Goal: Task Accomplishment & Management: Manage account settings

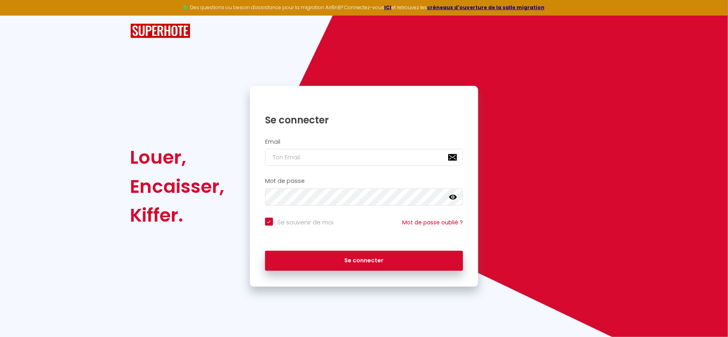
checkbox input "true"
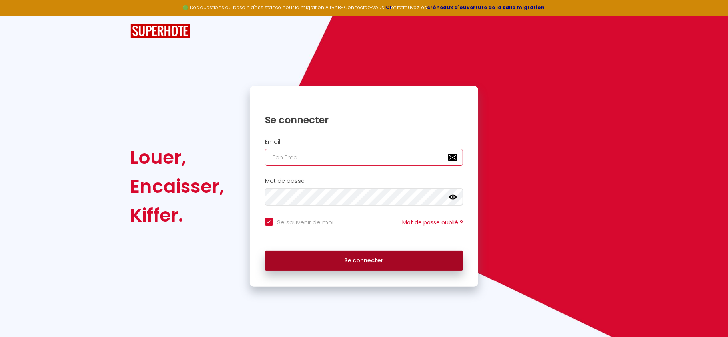
type input "[EMAIL_ADDRESS][DOMAIN_NAME]"
click at [373, 268] on button "Se connecter" at bounding box center [364, 261] width 198 height 20
checkbox input "true"
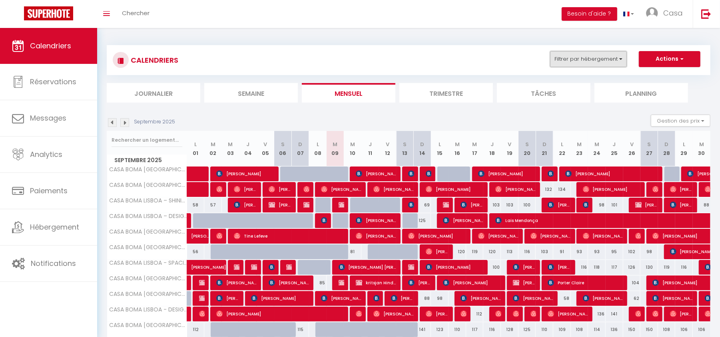
click at [603, 62] on button "Filtrer par hébergement" at bounding box center [588, 59] width 77 height 16
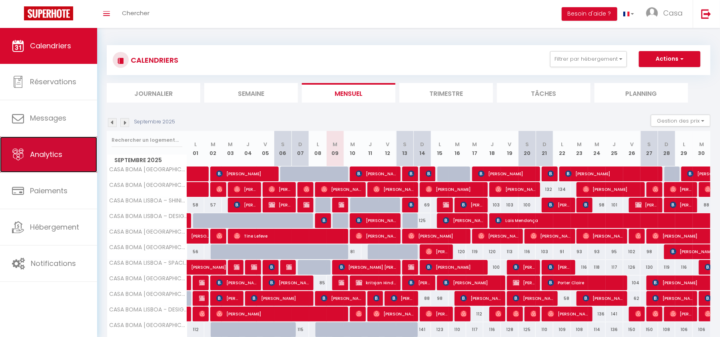
click at [46, 153] on span "Analytics" at bounding box center [46, 155] width 32 height 10
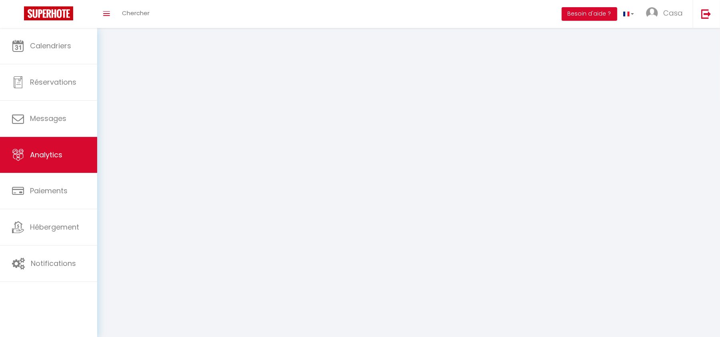
select select "2025"
select select "9"
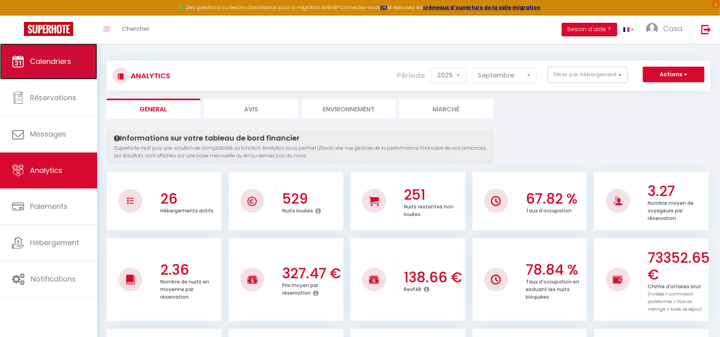
click at [51, 64] on span "Calendriers" at bounding box center [50, 61] width 41 height 10
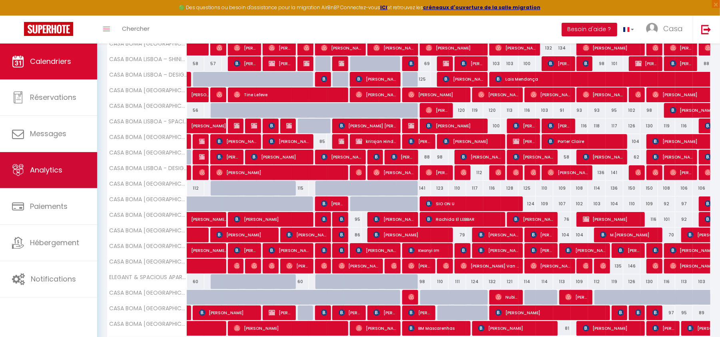
scroll to position [160, 0]
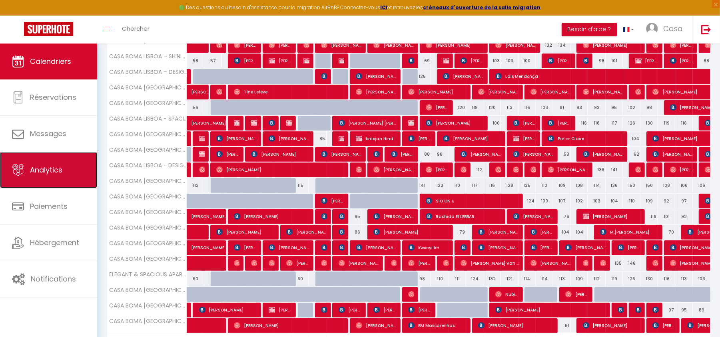
click at [29, 170] on link "Analytics" at bounding box center [48, 170] width 97 height 36
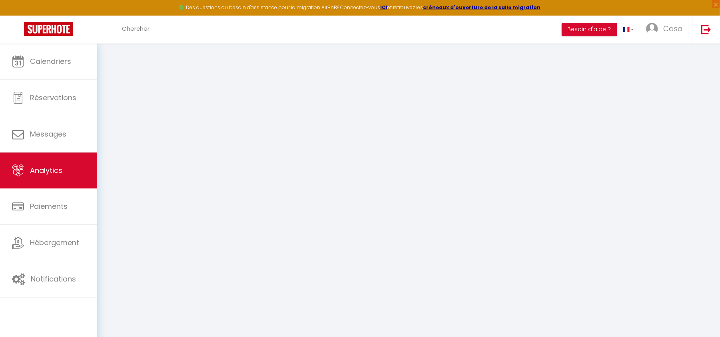
select select "2025"
select select "9"
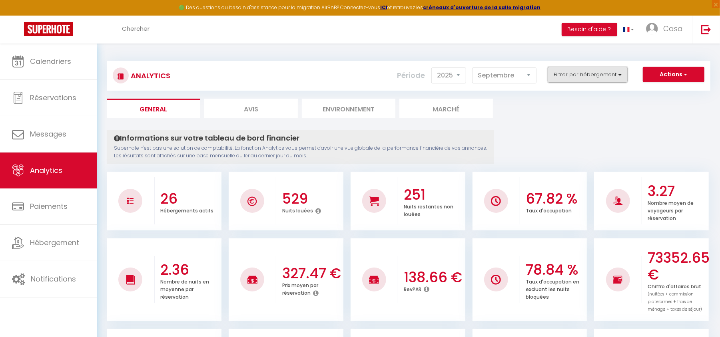
click at [612, 80] on button "Filtrer par hébergement" at bounding box center [588, 75] width 80 height 16
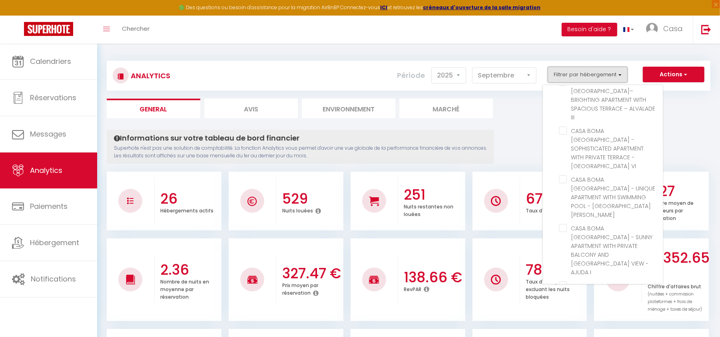
scroll to position [126, 0]
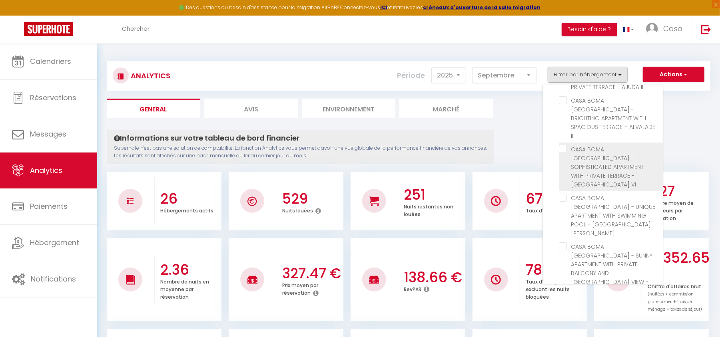
click at [618, 146] on span "CASA BOMA [GEOGRAPHIC_DATA] - SOPHISTICATED APARTMENT WITH PRIVATE TERRACE - [G…" at bounding box center [607, 167] width 73 height 43
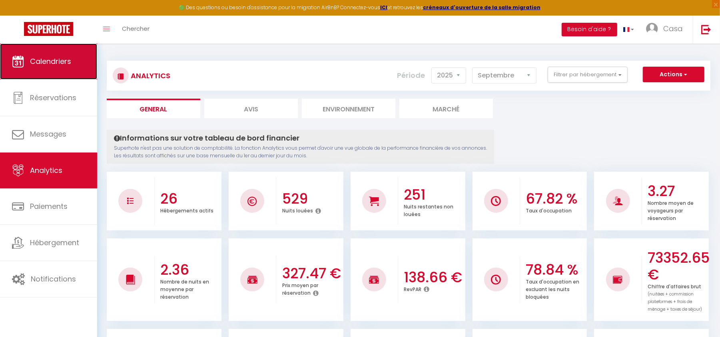
click at [50, 71] on link "Calendriers" at bounding box center [48, 62] width 97 height 36
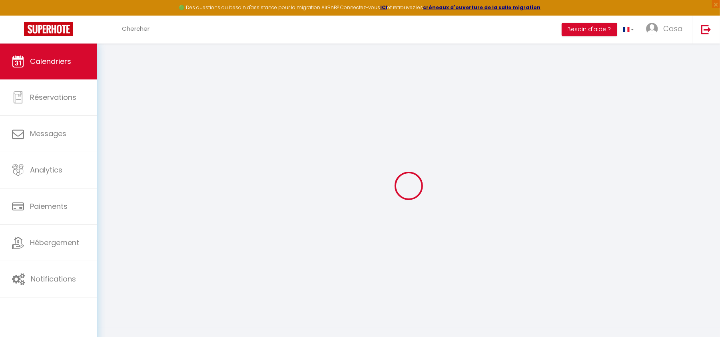
select select
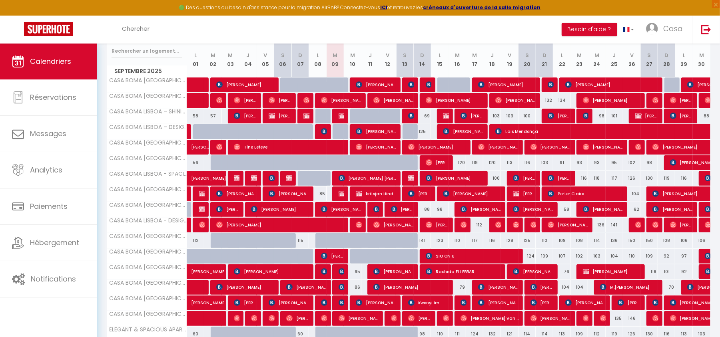
scroll to position [213, 0]
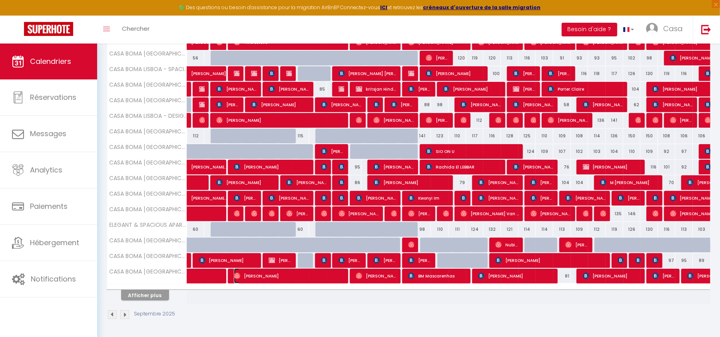
click at [263, 273] on span "[PERSON_NAME]" at bounding box center [290, 276] width 112 height 15
select select "OK"
select select "0"
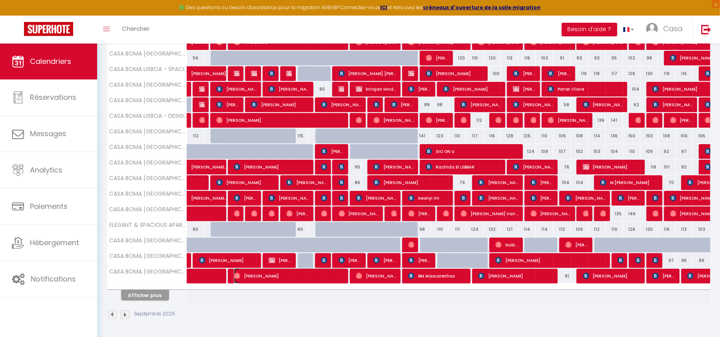
select select "1"
select select
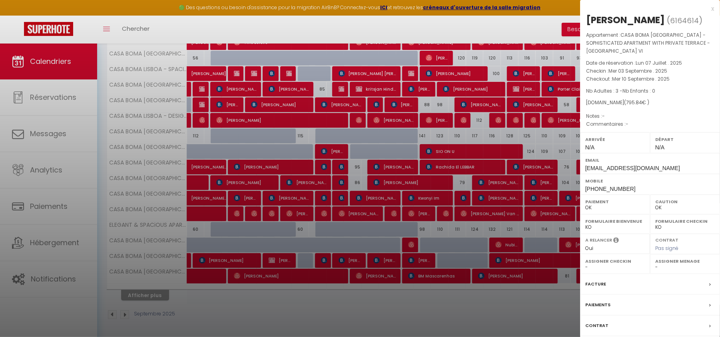
click at [378, 276] on div at bounding box center [360, 168] width 720 height 337
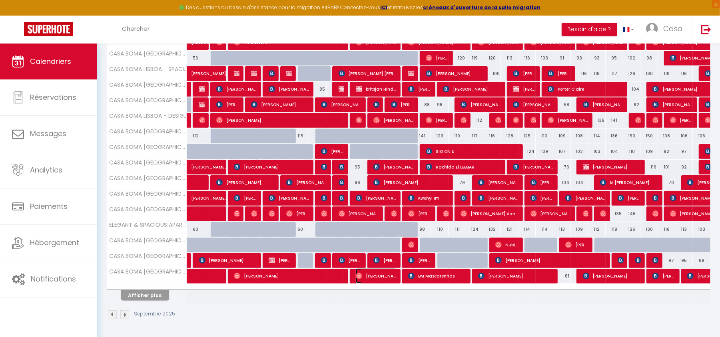
click at [378, 276] on span "[PERSON_NAME]" at bounding box center [376, 276] width 41 height 15
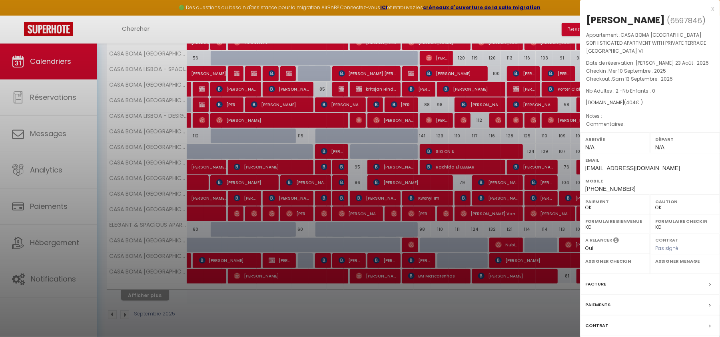
click at [378, 303] on div at bounding box center [360, 168] width 720 height 337
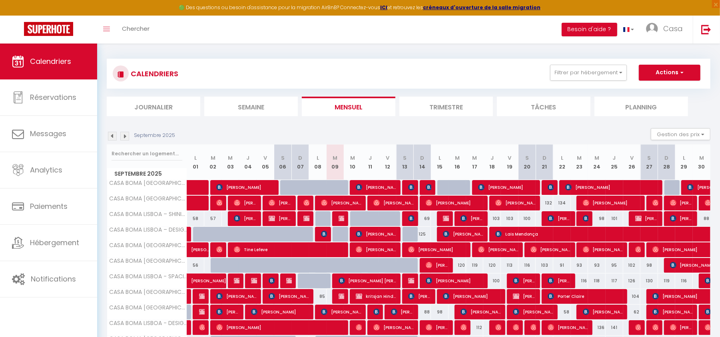
scroll to position [0, 0]
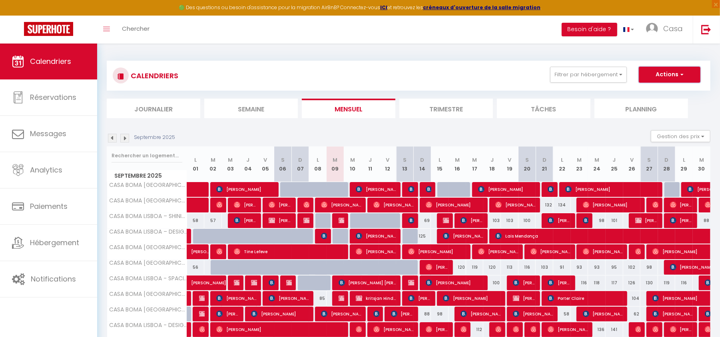
click at [669, 78] on button "Actions" at bounding box center [670, 75] width 62 height 16
click at [564, 74] on button "Filtrer par hébergement" at bounding box center [588, 75] width 77 height 16
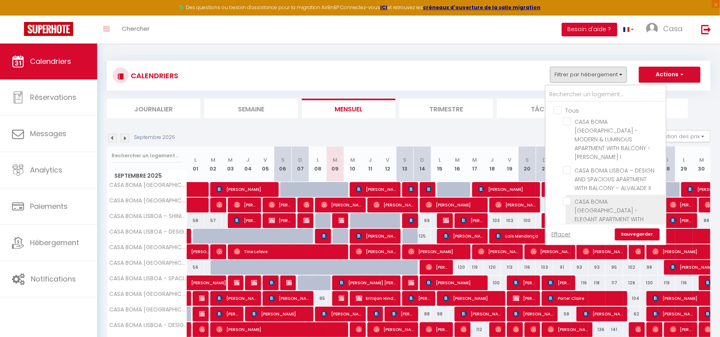
click at [596, 198] on span "CASA BOMA [GEOGRAPHIC_DATA] - ELEGANT APARTMENT WITH PRIVATE TERRACE - AJUDA II" at bounding box center [611, 215] width 72 height 34
click at [596, 198] on input "CASA BOMA [GEOGRAPHIC_DATA] - ELEGANT APARTMENT WITH PRIVATE TERRACE - AJUDA II" at bounding box center [613, 202] width 100 height 8
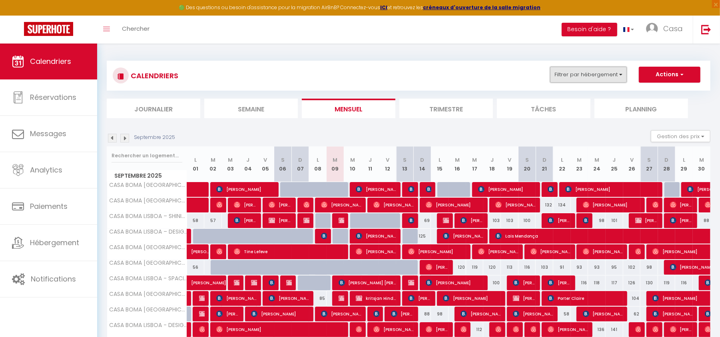
click at [605, 67] on button "Filtrer par hébergement" at bounding box center [588, 75] width 77 height 16
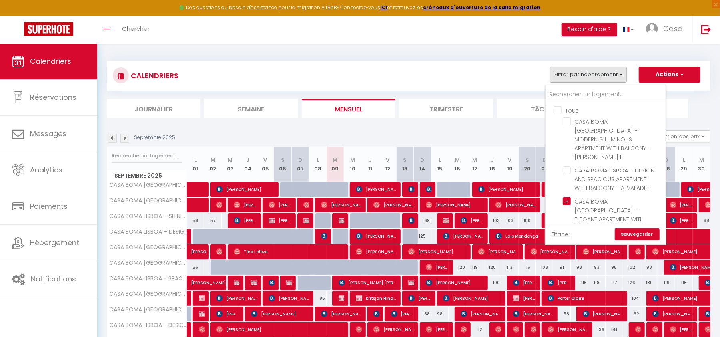
click at [642, 232] on link "Sauvegarder" at bounding box center [637, 235] width 45 height 12
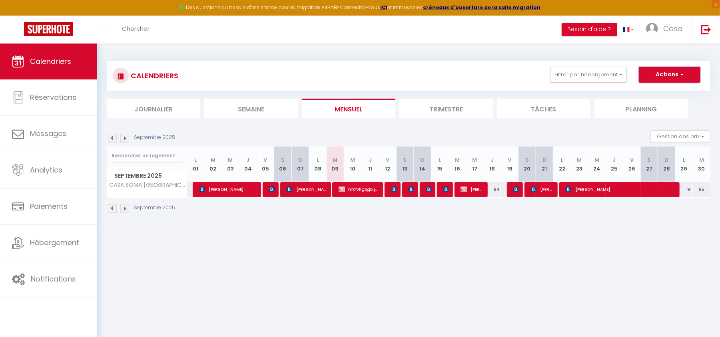
click at [672, 70] on button "Actions" at bounding box center [670, 75] width 62 height 16
click at [672, 115] on link "Importer les réservations" at bounding box center [662, 117] width 70 height 12
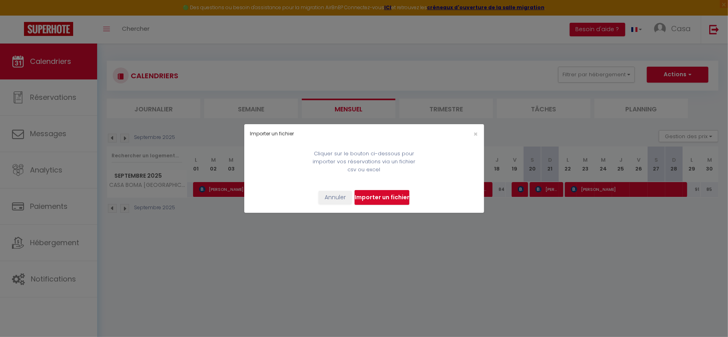
click at [381, 197] on input "file" at bounding box center [382, 197] width 55 height 15
click at [475, 134] on span "×" at bounding box center [476, 134] width 4 height 10
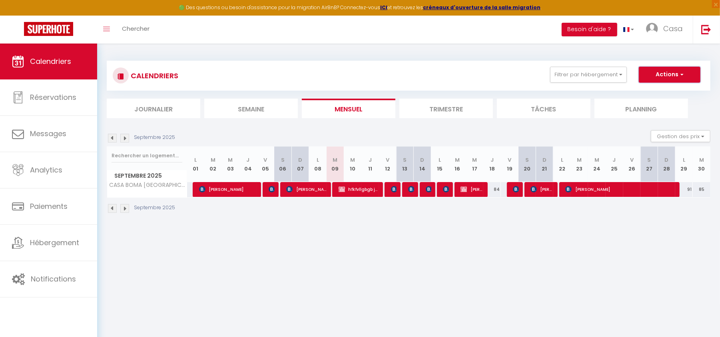
click at [693, 70] on button "Actions" at bounding box center [670, 75] width 62 height 16
click at [668, 107] on link "Exporter les réservations" at bounding box center [662, 105] width 70 height 12
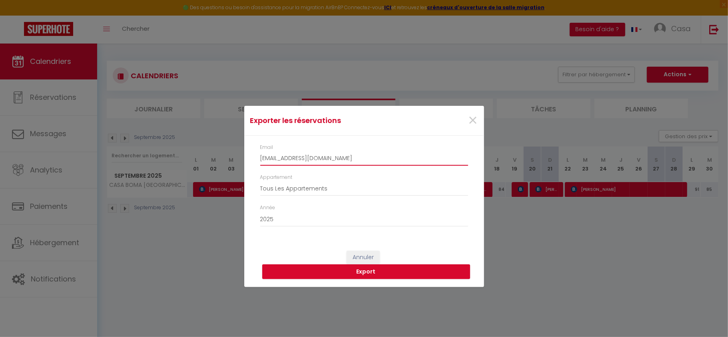
click at [301, 156] on input "[EMAIL_ADDRESS][DOMAIN_NAME]" at bounding box center [364, 159] width 208 height 14
type input "s"
click at [478, 116] on div "×" at bounding box center [444, 121] width 80 height 18
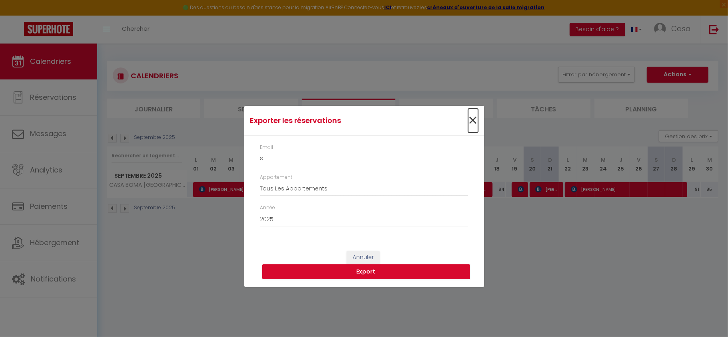
click at [476, 117] on span "×" at bounding box center [473, 121] width 10 height 24
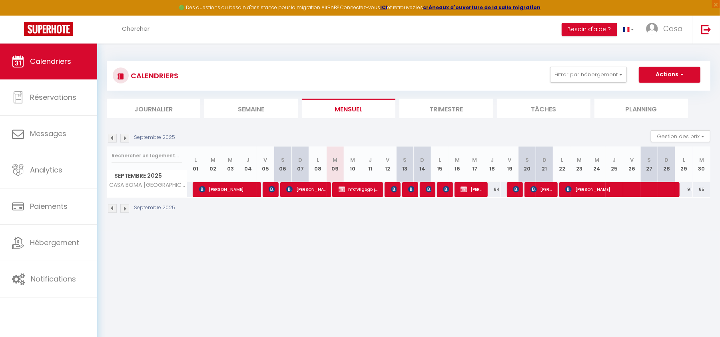
click at [541, 274] on body "🟢 Des questions ou besoin d'assistance pour la migration AirBnB? Connectez-vous…" at bounding box center [360, 212] width 720 height 337
click at [350, 193] on span "hfkfvllgbgb jvjkllre" at bounding box center [359, 189] width 41 height 15
select select "KO"
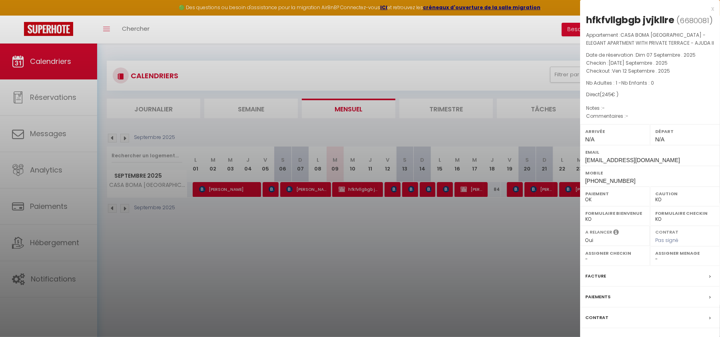
click at [712, 10] on div "x" at bounding box center [647, 9] width 134 height 10
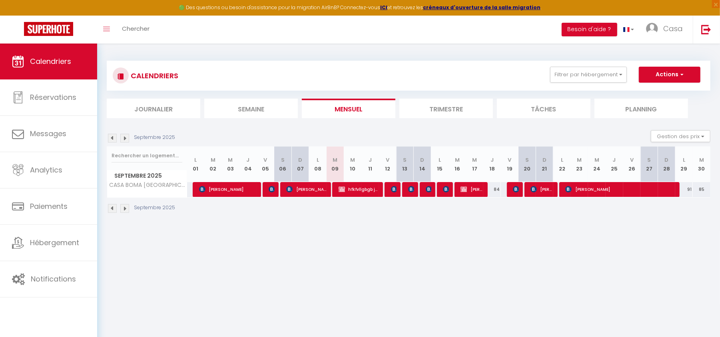
click at [464, 103] on li "Trimestre" at bounding box center [446, 109] width 94 height 20
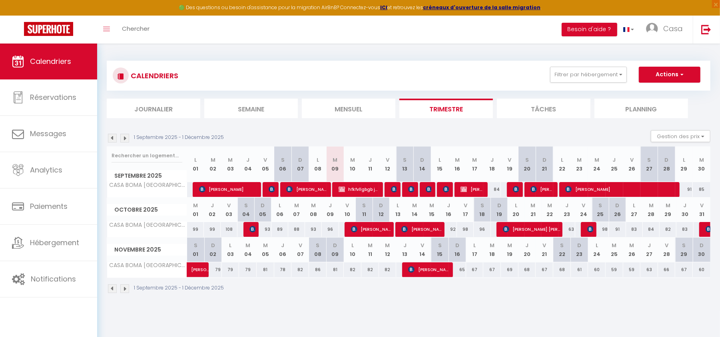
click at [111, 290] on img at bounding box center [112, 289] width 9 height 9
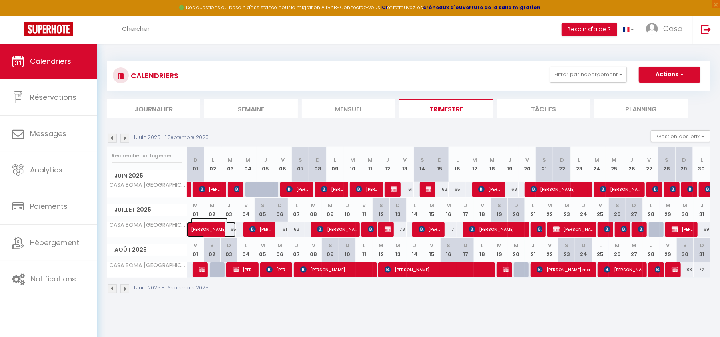
click at [214, 226] on span "[PERSON_NAME]" at bounding box center [209, 225] width 37 height 15
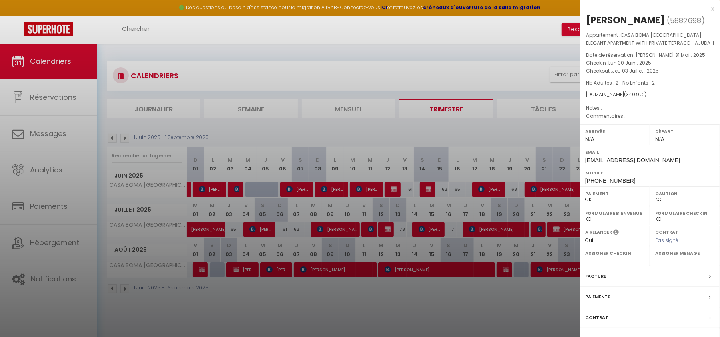
click at [252, 229] on div at bounding box center [360, 168] width 720 height 337
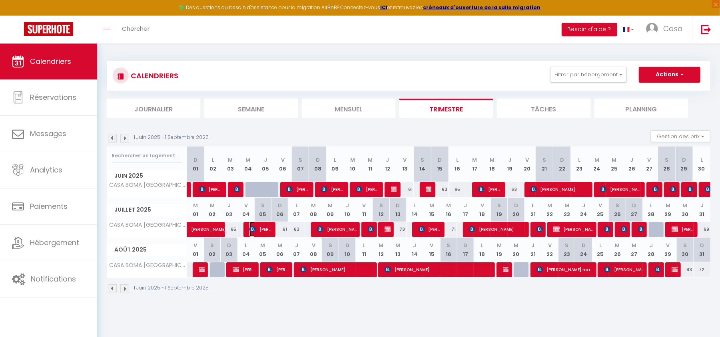
click at [252, 229] on img at bounding box center [253, 229] width 6 height 6
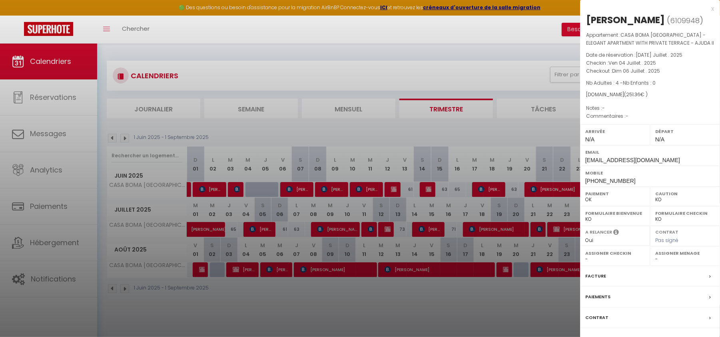
click at [324, 231] on div at bounding box center [360, 168] width 720 height 337
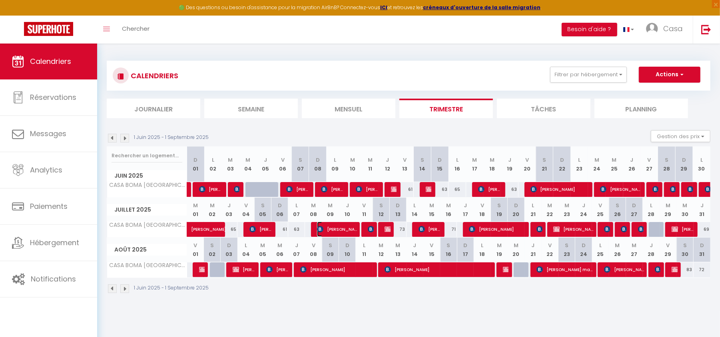
click at [324, 231] on span "[PERSON_NAME]" at bounding box center [337, 229] width 41 height 15
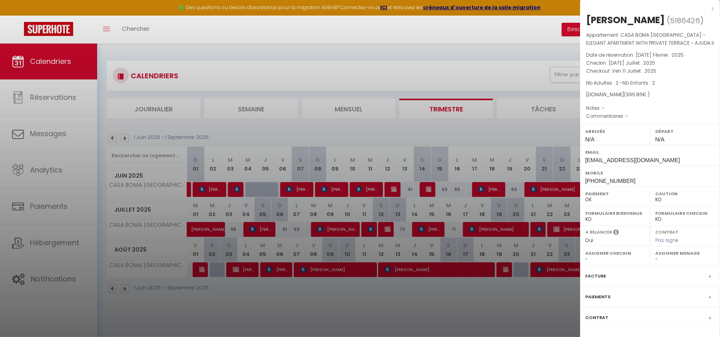
click at [713, 7] on div "x" at bounding box center [647, 9] width 134 height 10
